Goal: Task Accomplishment & Management: Use online tool/utility

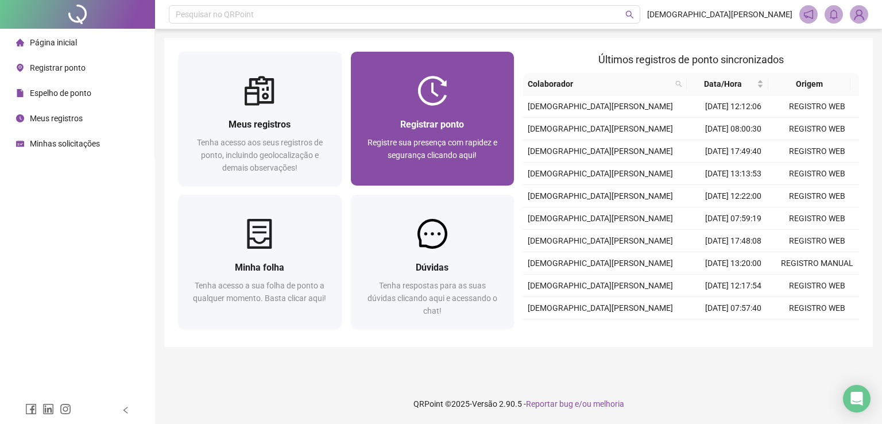
click at [408, 128] on span "Registrar ponto" at bounding box center [432, 124] width 64 height 11
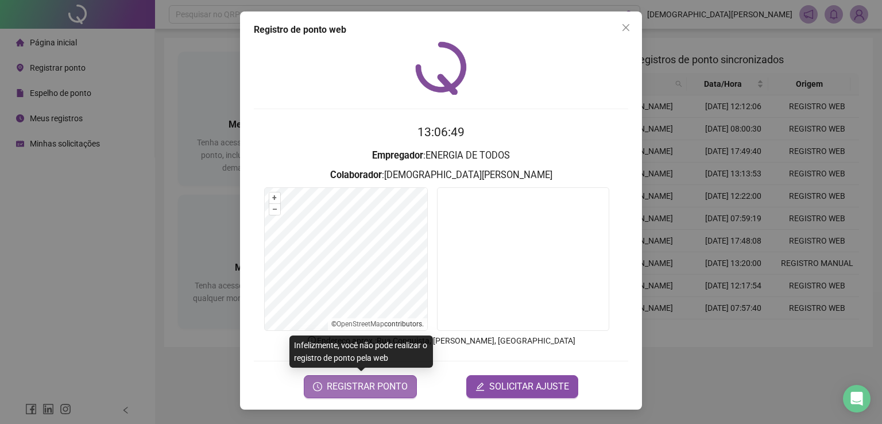
click at [349, 383] on span "REGISTRAR PONTO" at bounding box center [367, 387] width 81 height 14
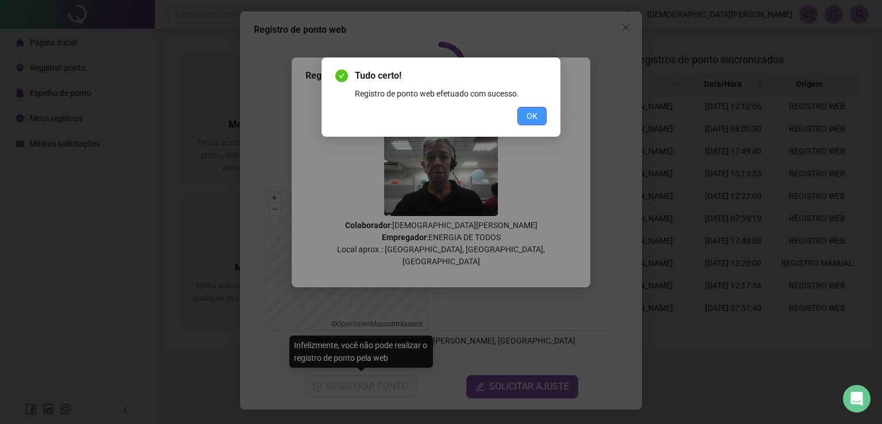
click at [531, 117] on span "OK" at bounding box center [532, 116] width 11 height 13
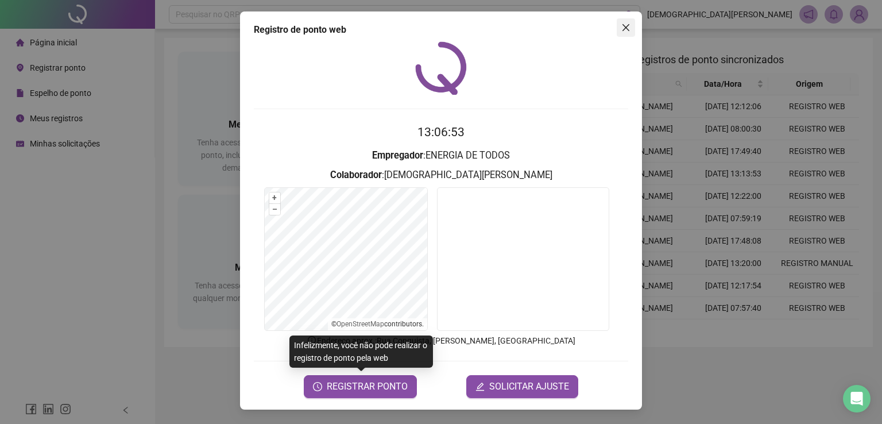
click at [627, 24] on icon "close" at bounding box center [626, 27] width 9 height 9
